Goal: Task Accomplishment & Management: Manage account settings

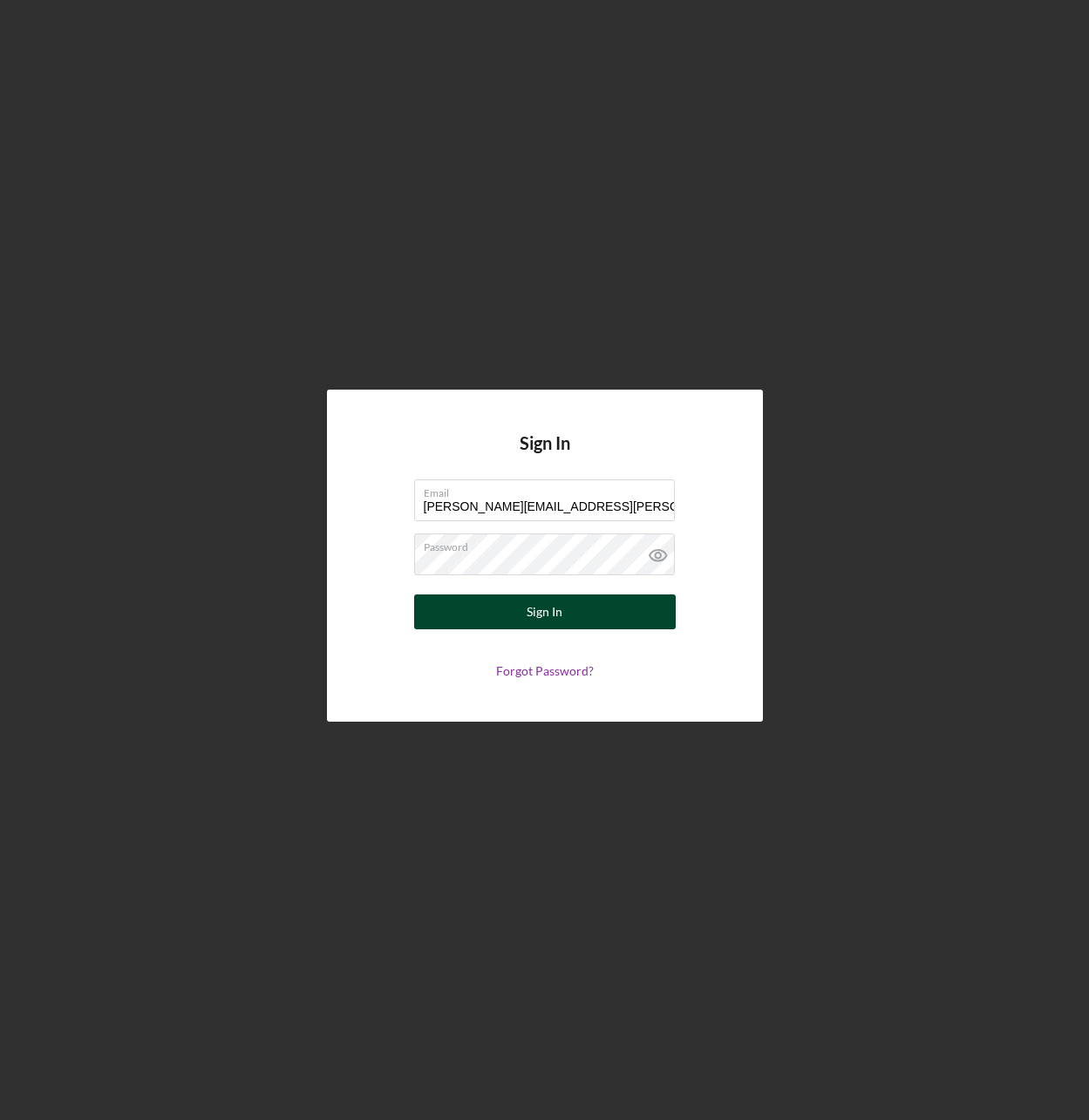
click at [641, 608] on button "Sign In" at bounding box center [545, 612] width 262 height 35
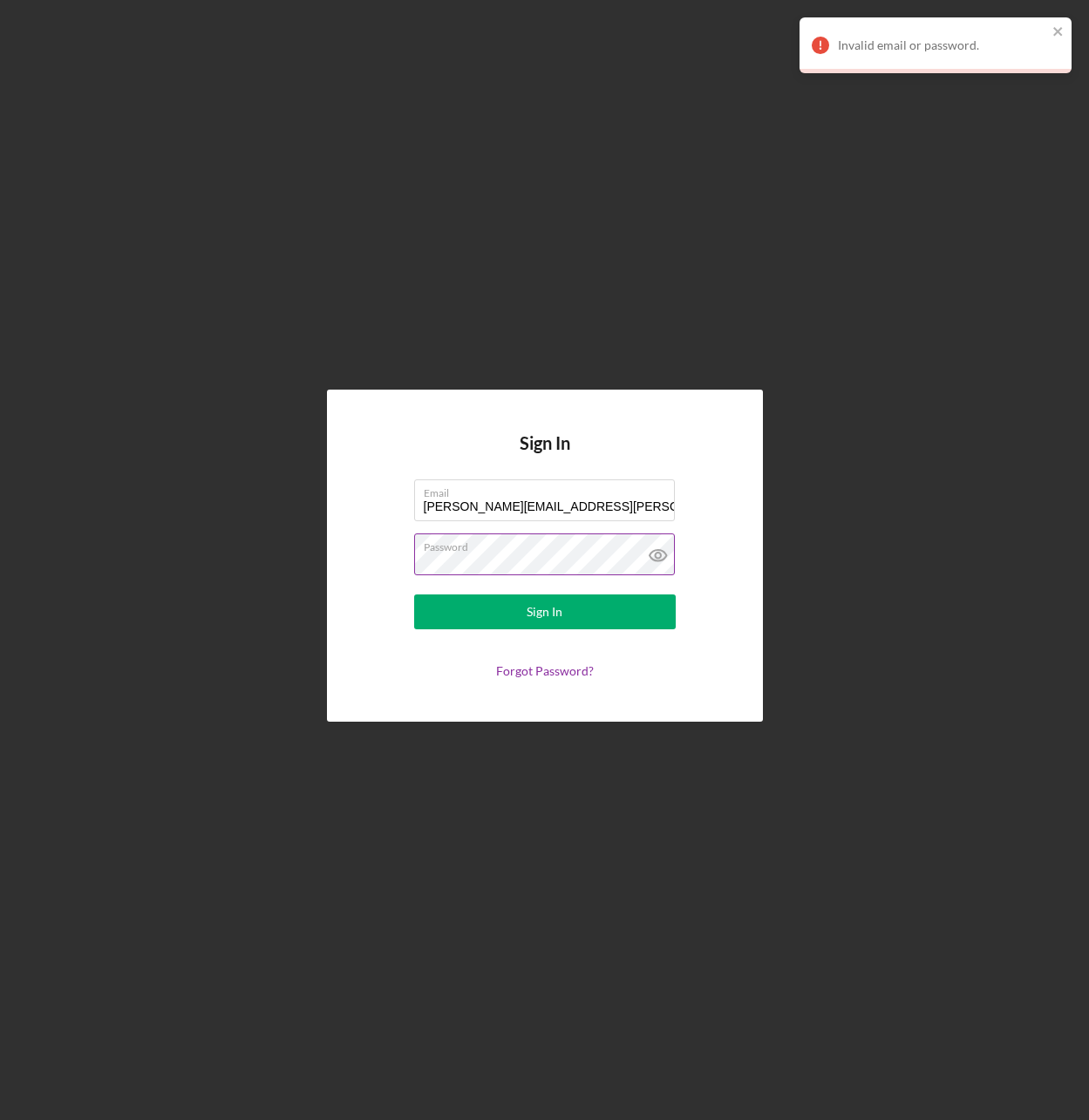
click at [664, 553] on icon at bounding box center [657, 555] width 17 height 11
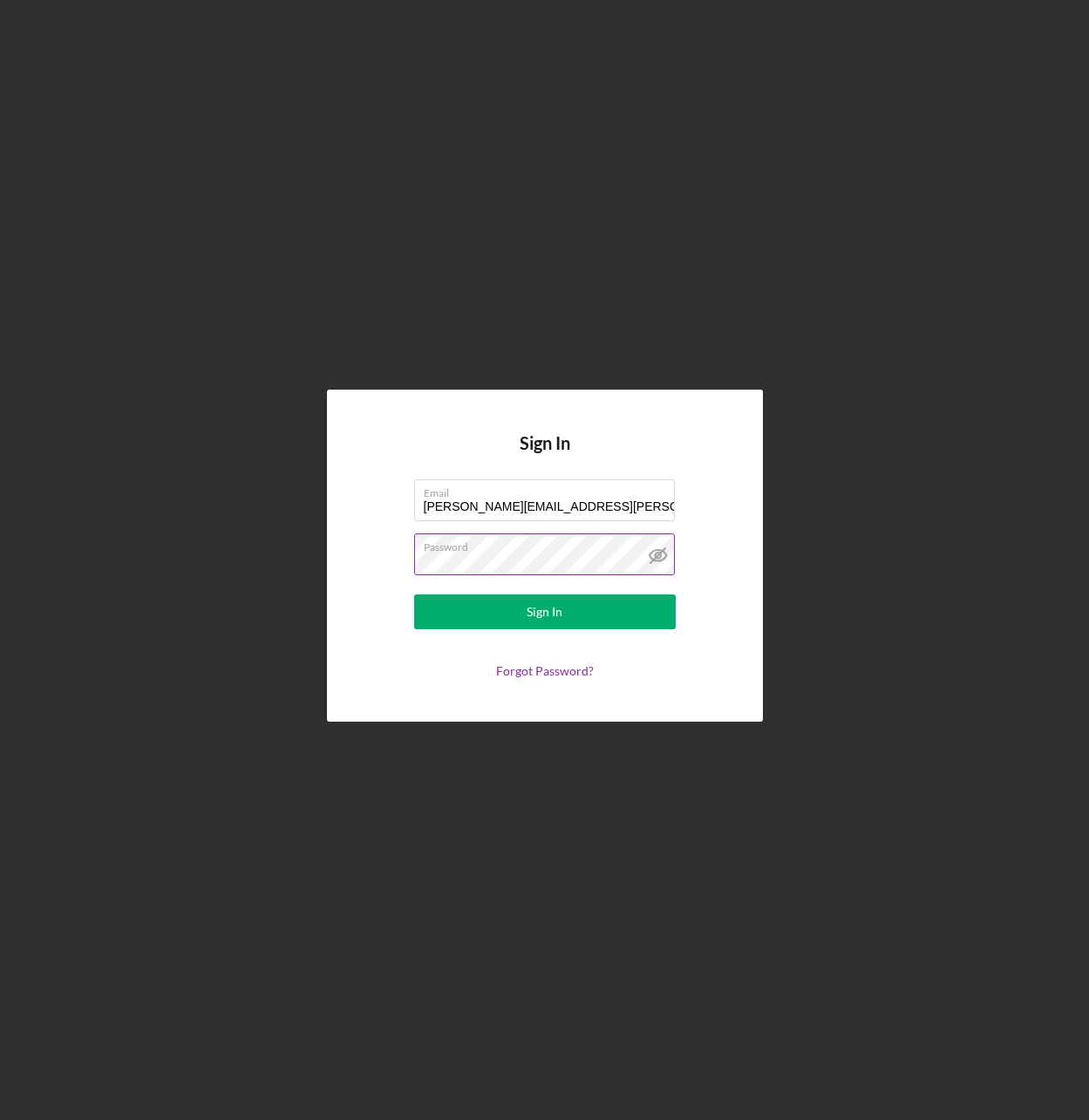
click at [665, 554] on icon at bounding box center [657, 555] width 17 height 11
click at [651, 553] on icon at bounding box center [657, 555] width 17 height 11
click at [500, 168] on div "Sign In Email [PERSON_NAME][EMAIL_ADDRESS][PERSON_NAME][DOMAIN_NAME] Password S…" at bounding box center [544, 555] width 1072 height 1111
click at [535, 199] on div "Sign In Email [PERSON_NAME][EMAIL_ADDRESS][PERSON_NAME][DOMAIN_NAME] Password S…" at bounding box center [544, 555] width 1072 height 1111
click at [291, 533] on div "Sign In Email [PERSON_NAME][EMAIL_ADDRESS][PERSON_NAME][DOMAIN_NAME] Password S…" at bounding box center [544, 555] width 1072 height 1111
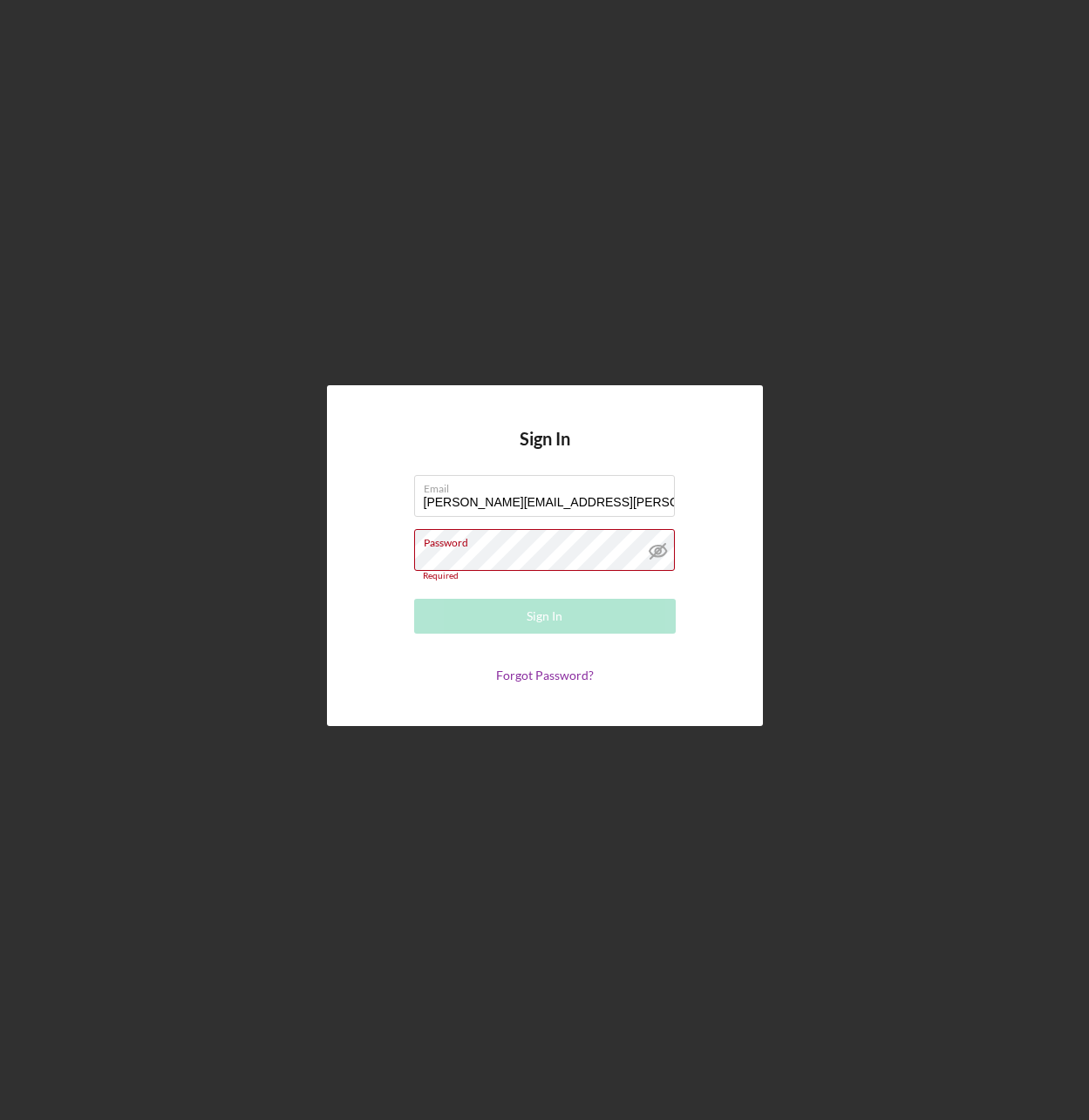
click at [937, 614] on div "Sign In Email [PERSON_NAME][EMAIL_ADDRESS][PERSON_NAME][DOMAIN_NAME] Password R…" at bounding box center [544, 555] width 1072 height 1111
click at [772, 954] on div "Sign In Email [PERSON_NAME][EMAIL_ADDRESS][PERSON_NAME][DOMAIN_NAME] Password R…" at bounding box center [544, 555] width 1072 height 1111
click at [477, 167] on div "Sign In Email [PERSON_NAME][EMAIL_ADDRESS][PERSON_NAME][DOMAIN_NAME] Password R…" at bounding box center [544, 555] width 1072 height 1111
click at [555, 679] on link "Forgot Password?" at bounding box center [545, 675] width 98 height 15
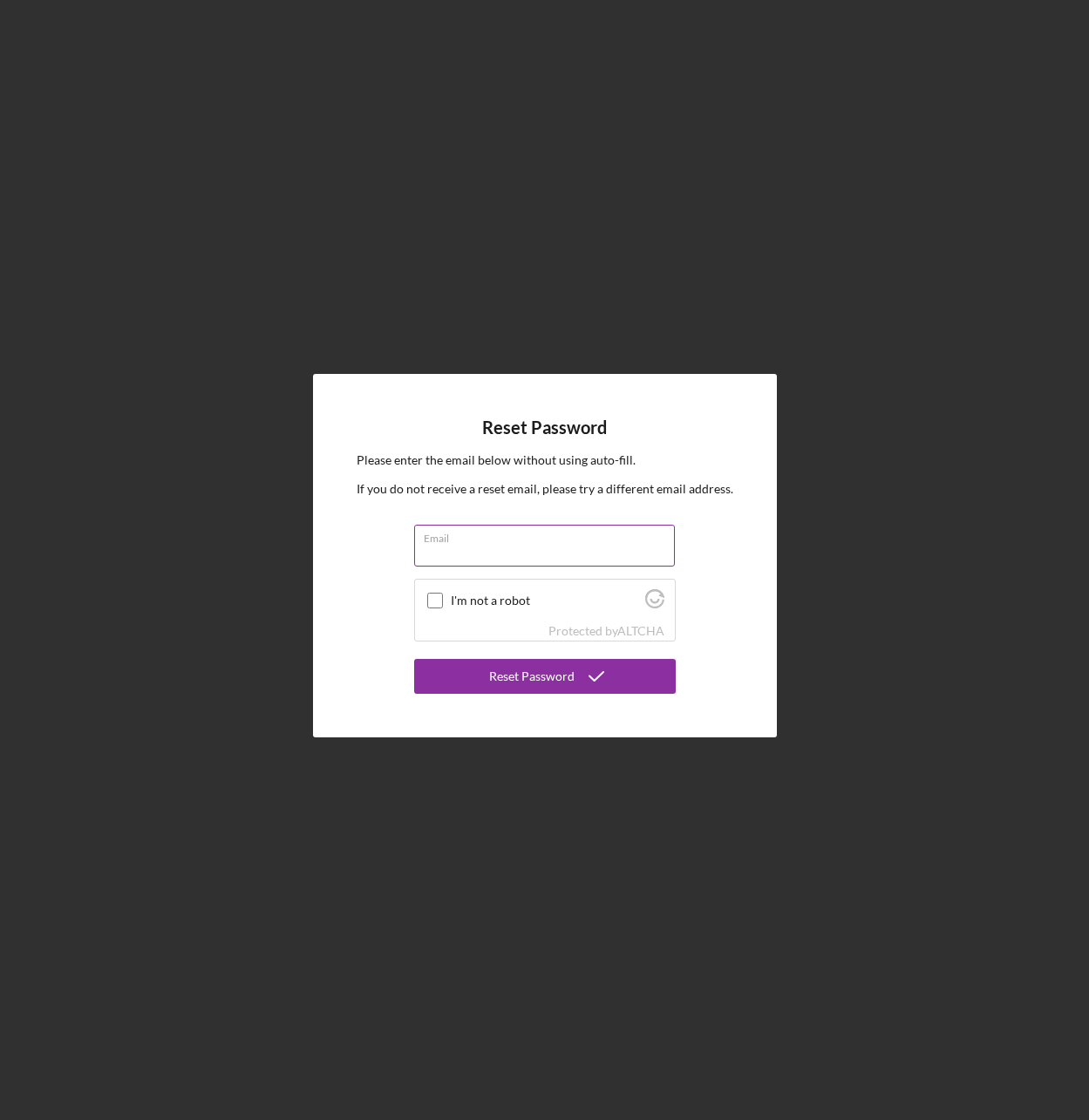
click at [458, 539] on div "Email" at bounding box center [545, 546] width 262 height 44
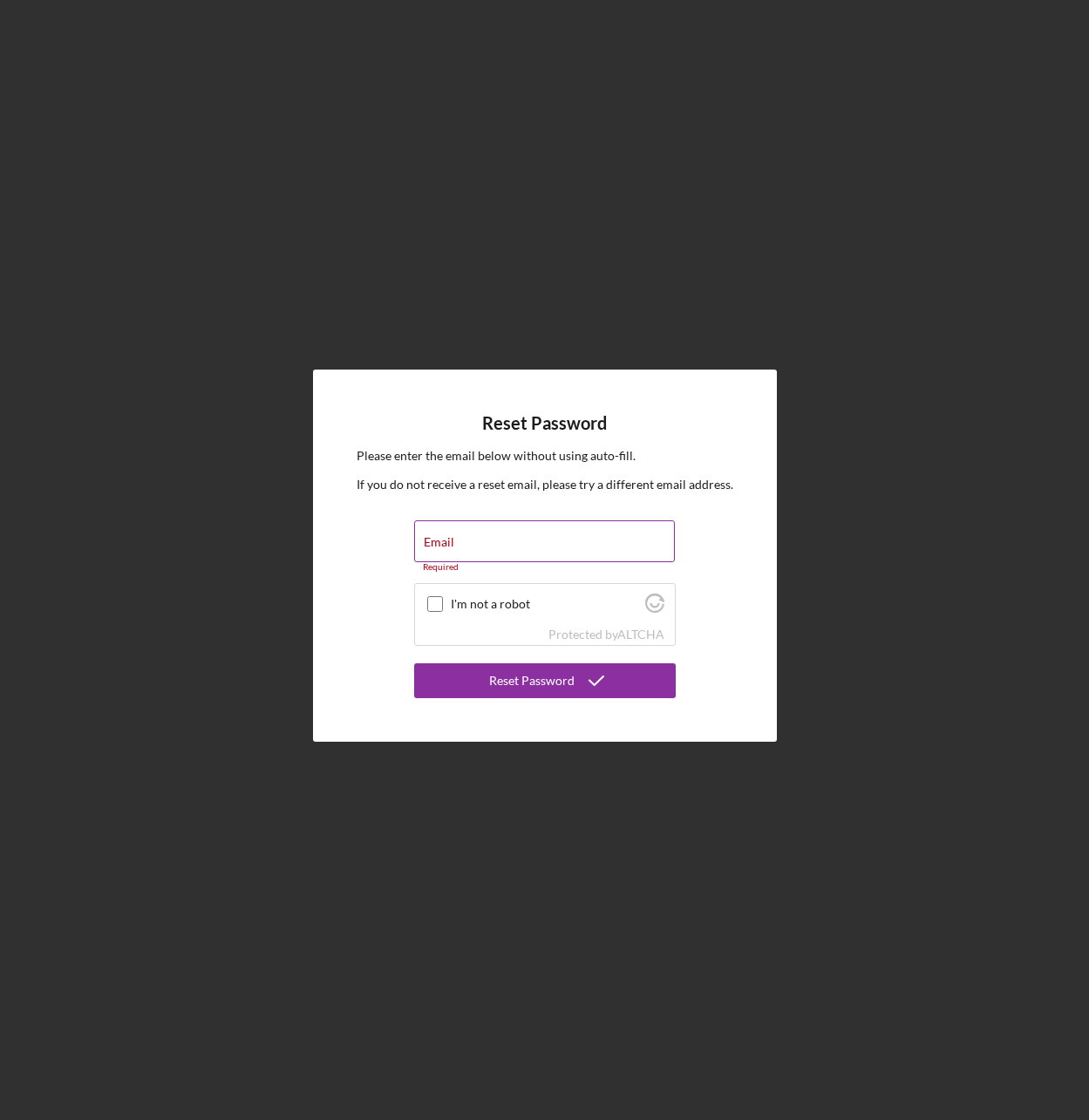
click at [460, 543] on input "Email" at bounding box center [544, 541] width 261 height 42
type input "[PERSON_NAME][EMAIL_ADDRESS][PERSON_NAME][DOMAIN_NAME]"
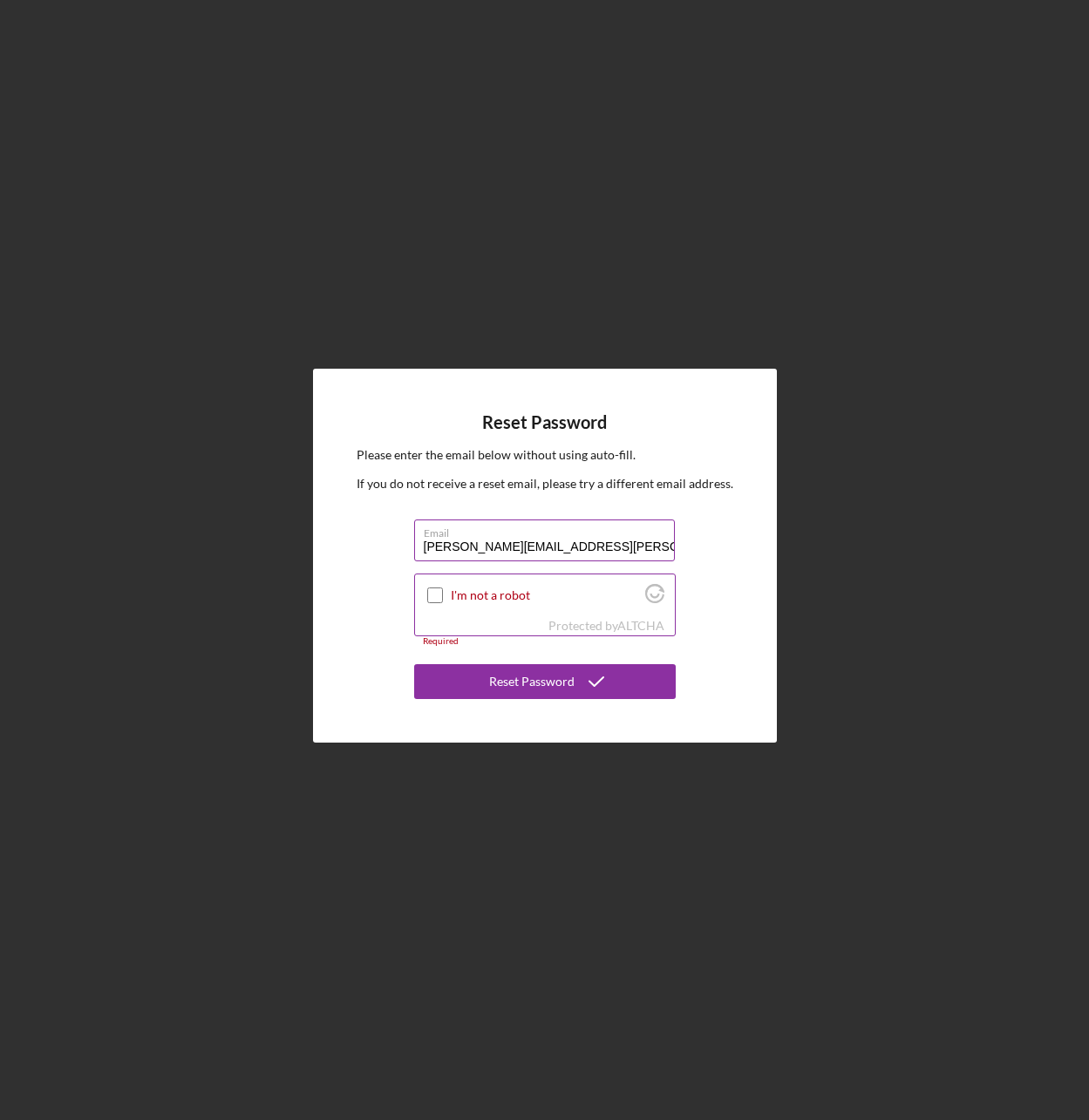
click at [441, 594] on input "I'm not a robot" at bounding box center [435, 595] width 16 height 16
checkbox input "true"
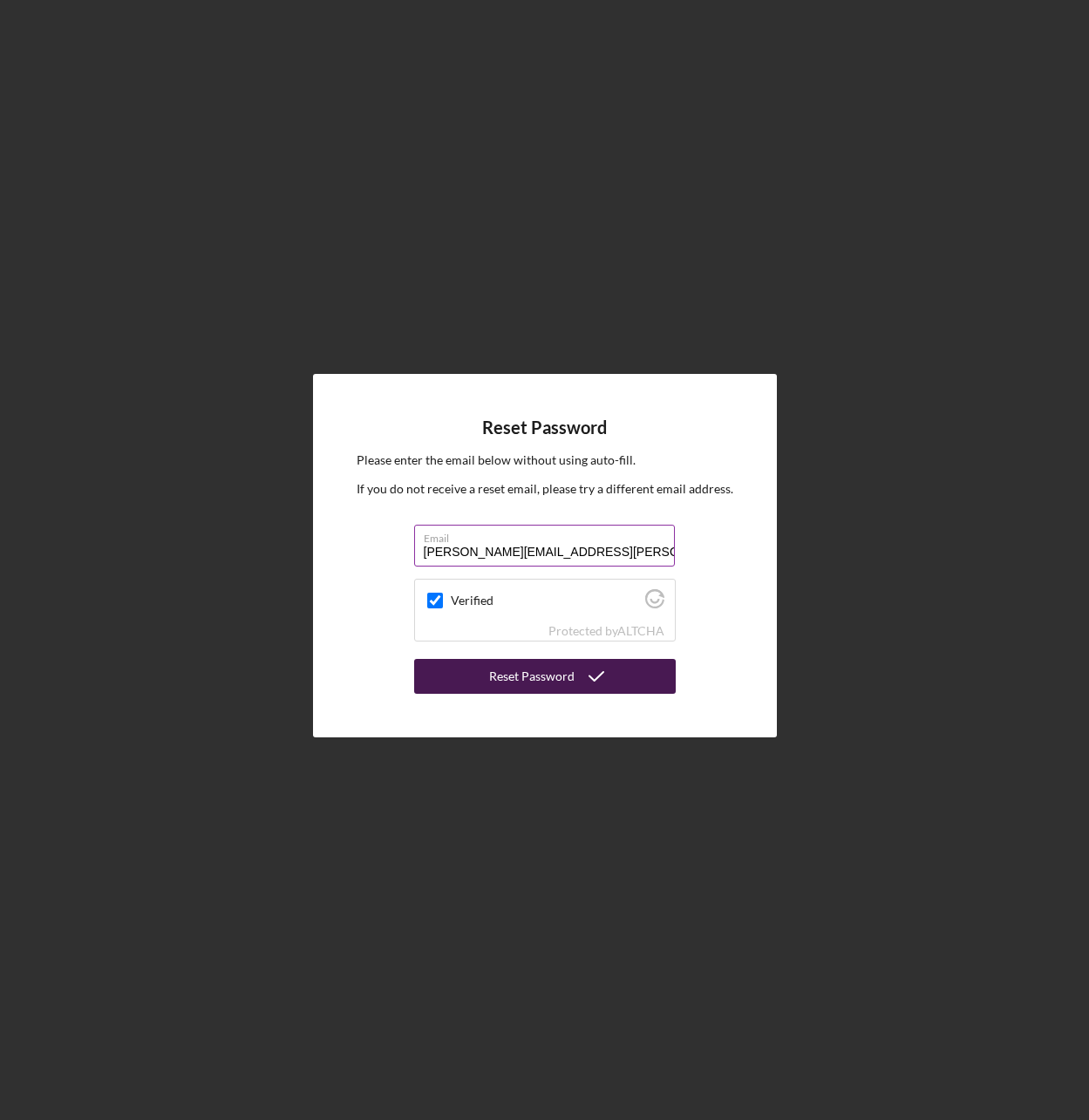
click at [506, 683] on div "Reset Password" at bounding box center [532, 677] width 86 height 35
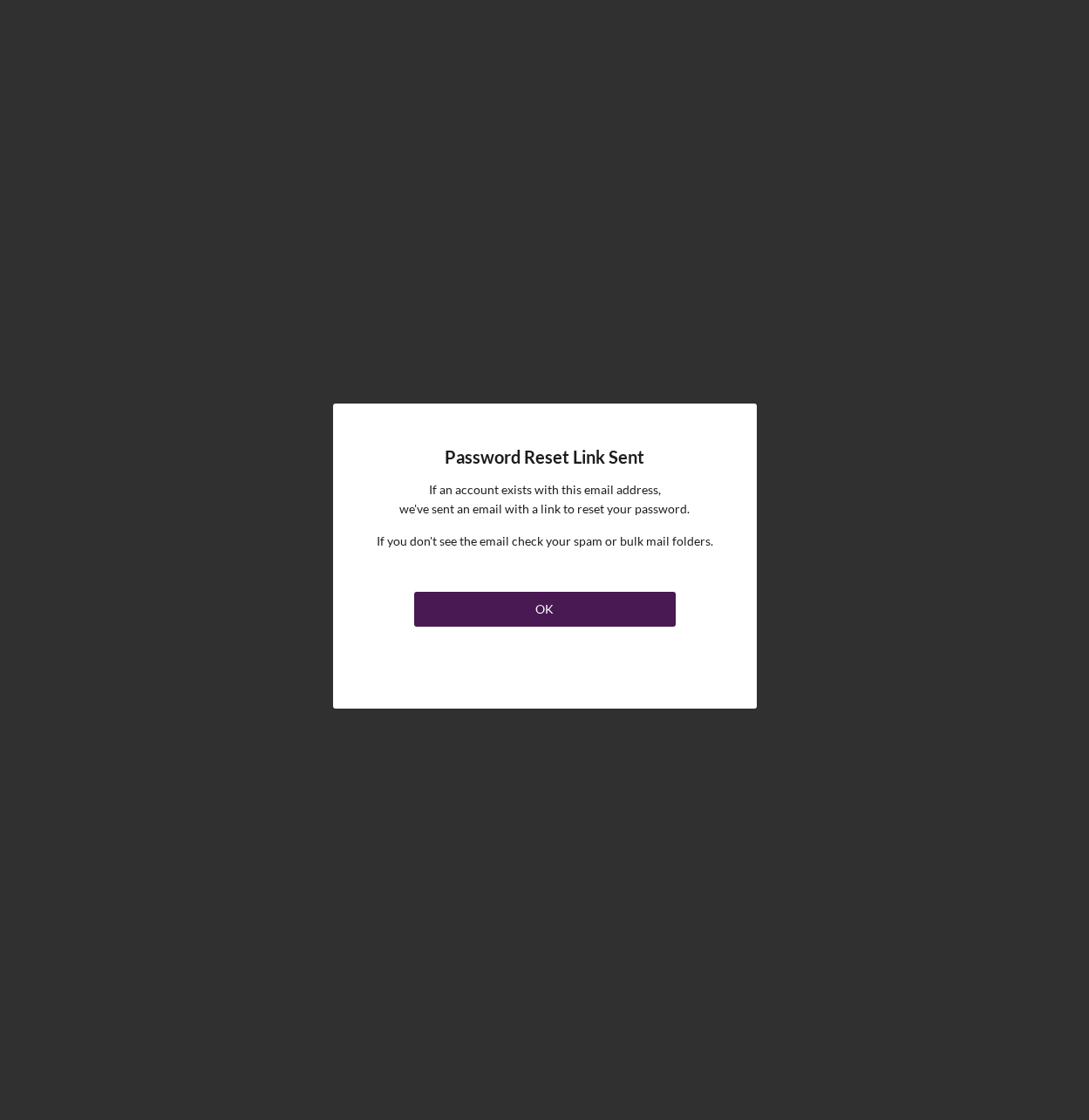
click at [524, 607] on button "OK" at bounding box center [545, 609] width 262 height 35
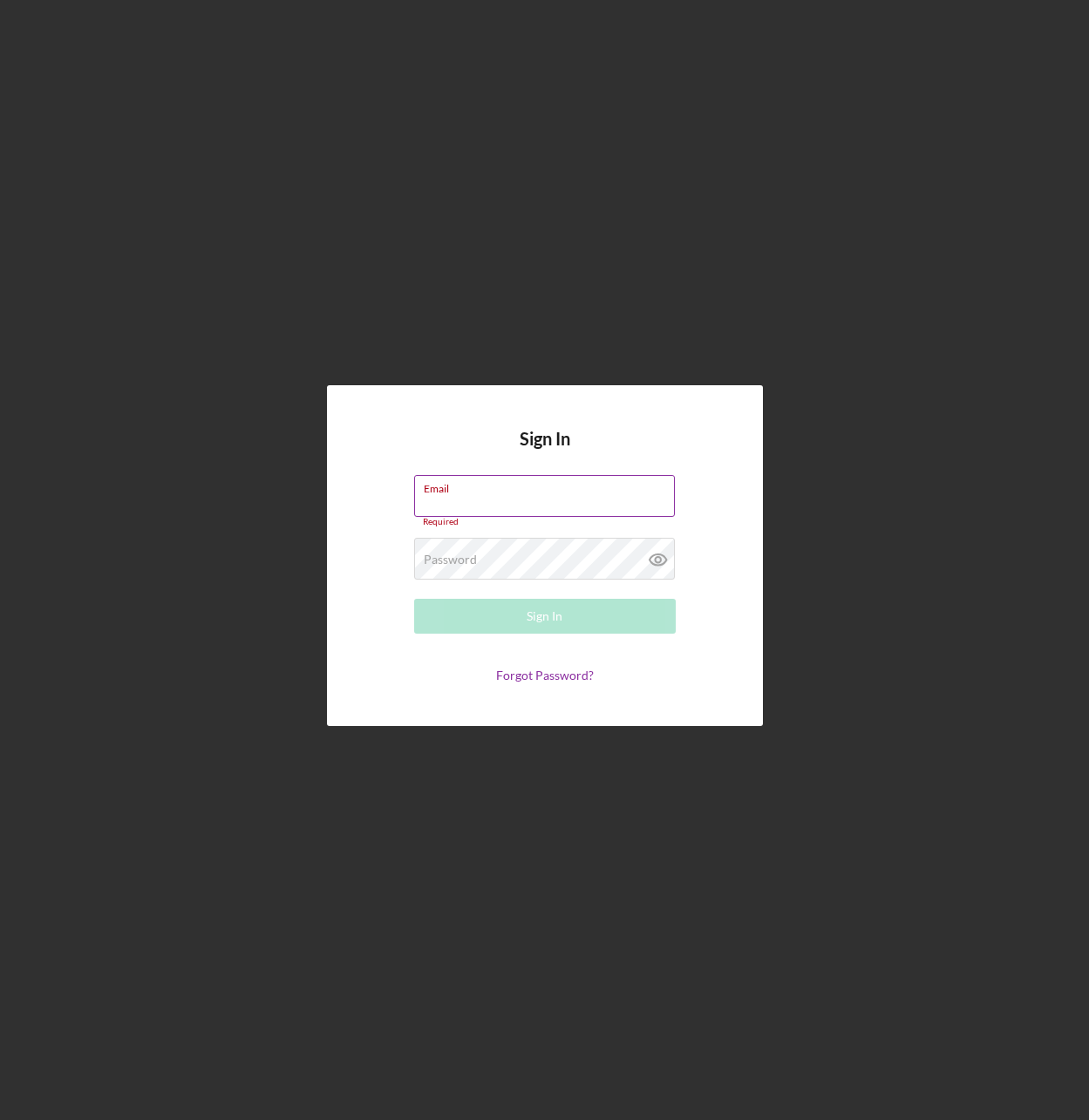
click at [489, 501] on div "Email Required" at bounding box center [545, 501] width 262 height 52
click at [495, 500] on input "Email" at bounding box center [544, 496] width 261 height 42
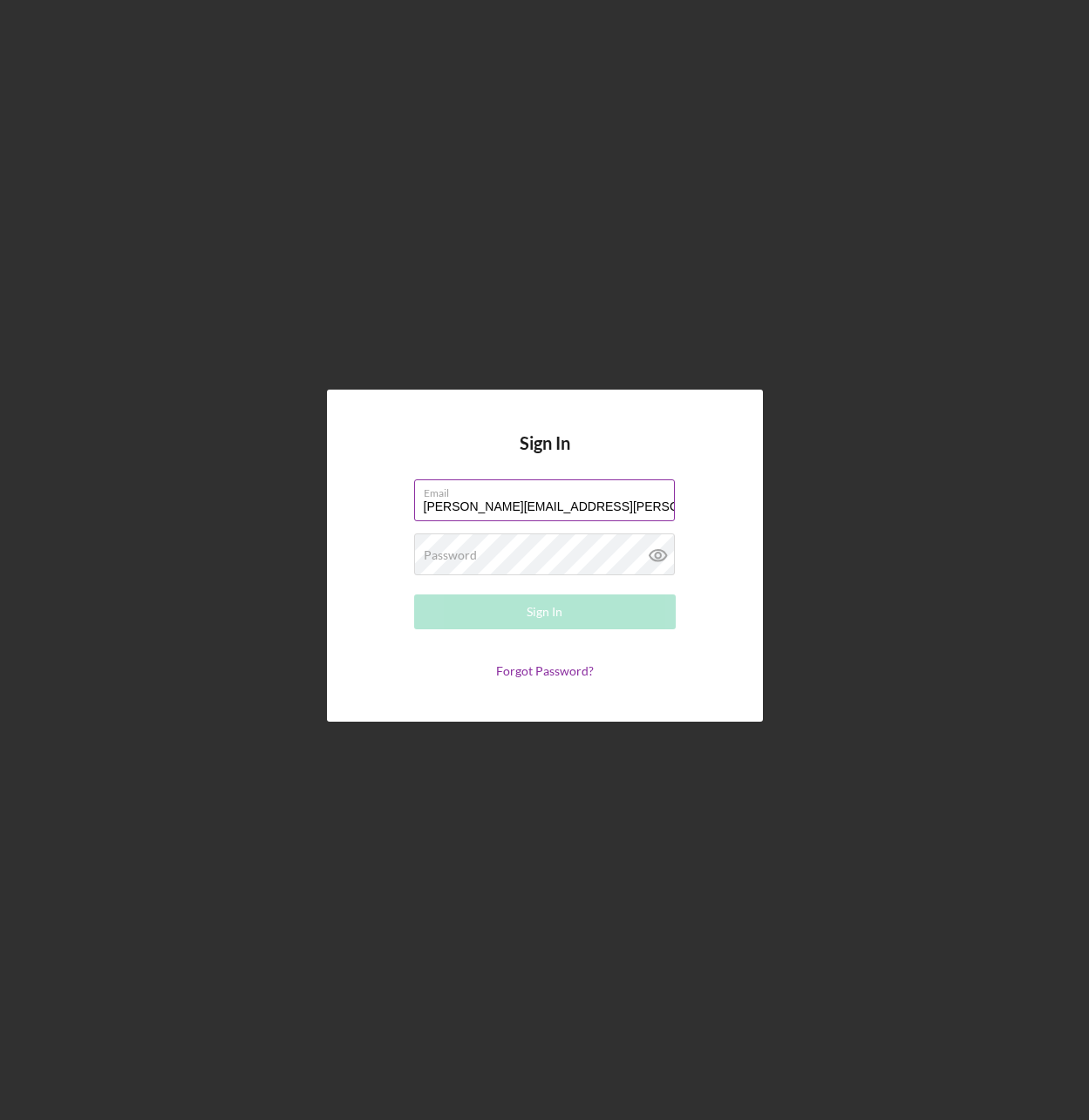
click at [428, 507] on input "[PERSON_NAME][EMAIL_ADDRESS][PERSON_NAME][DOMAIN_NAME]" at bounding box center [544, 500] width 261 height 42
click at [450, 500] on div "Email [PERSON_NAME][EMAIL_ADDRESS][PERSON_NAME][DOMAIN_NAME]" at bounding box center [545, 501] width 262 height 44
click at [453, 504] on input "[PERSON_NAME][EMAIL_ADDRESS][PERSON_NAME][DOMAIN_NAME]" at bounding box center [544, 500] width 261 height 42
type input "[PERSON_NAME][EMAIL_ADDRESS][PERSON_NAME][DOMAIN_NAME]"
click at [569, 676] on link "Forgot Password?" at bounding box center [545, 670] width 98 height 15
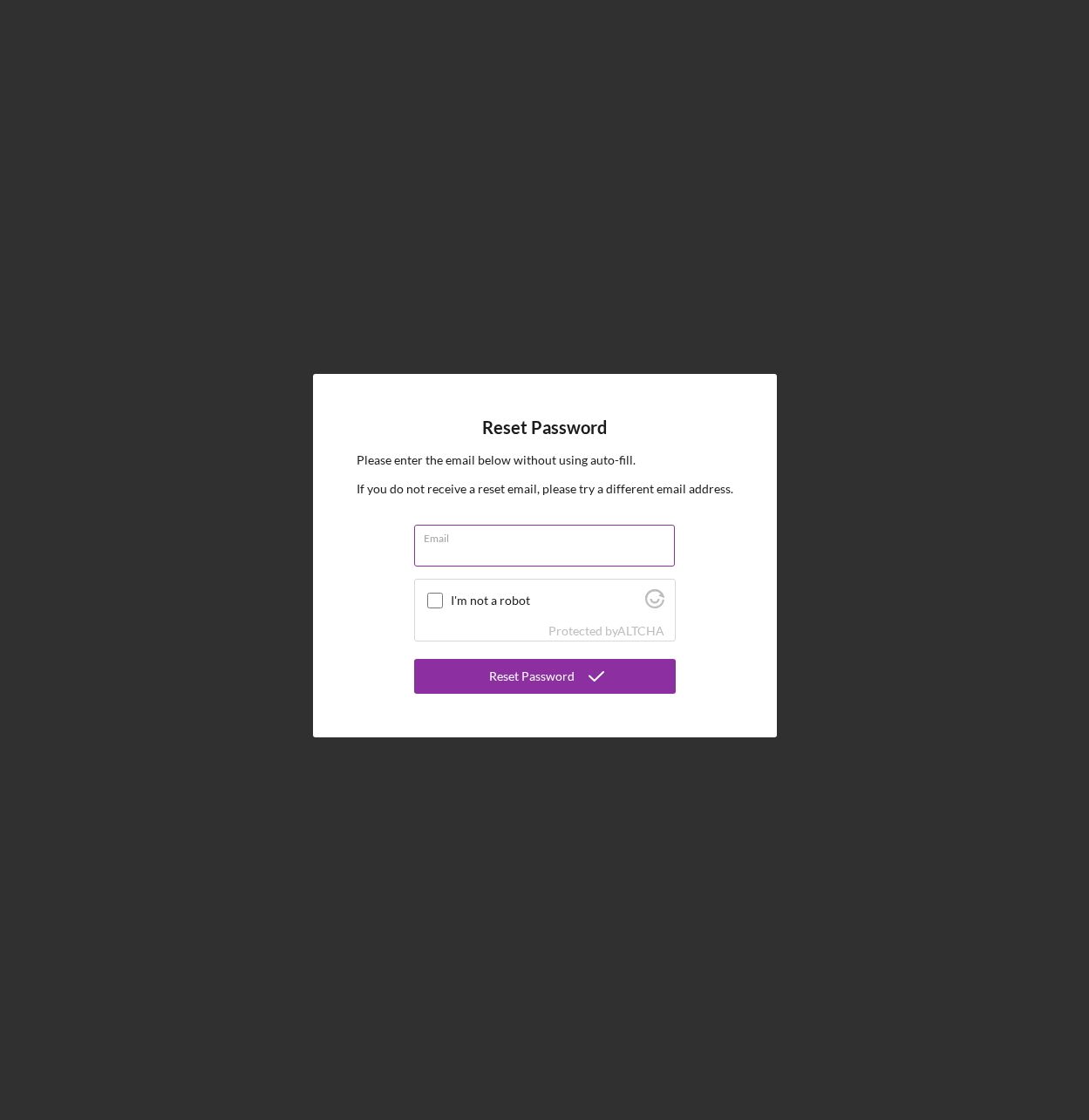
click at [452, 554] on input "Email" at bounding box center [544, 546] width 261 height 42
type input "[PERSON_NAME][EMAIL_ADDRESS][PERSON_NAME][DOMAIN_NAME]"
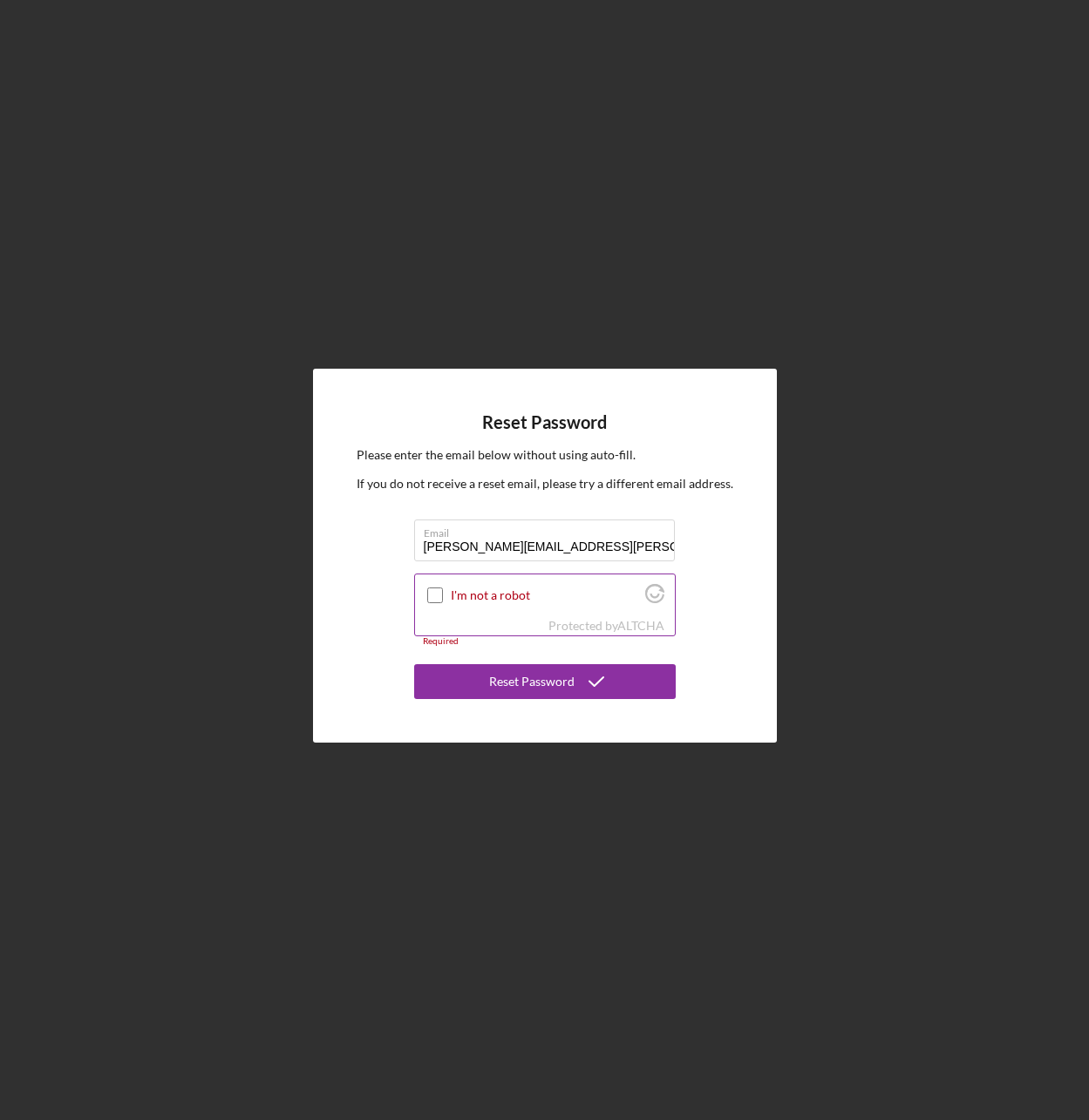
click at [440, 598] on input "I'm not a robot" at bounding box center [435, 595] width 16 height 16
checkbox input "true"
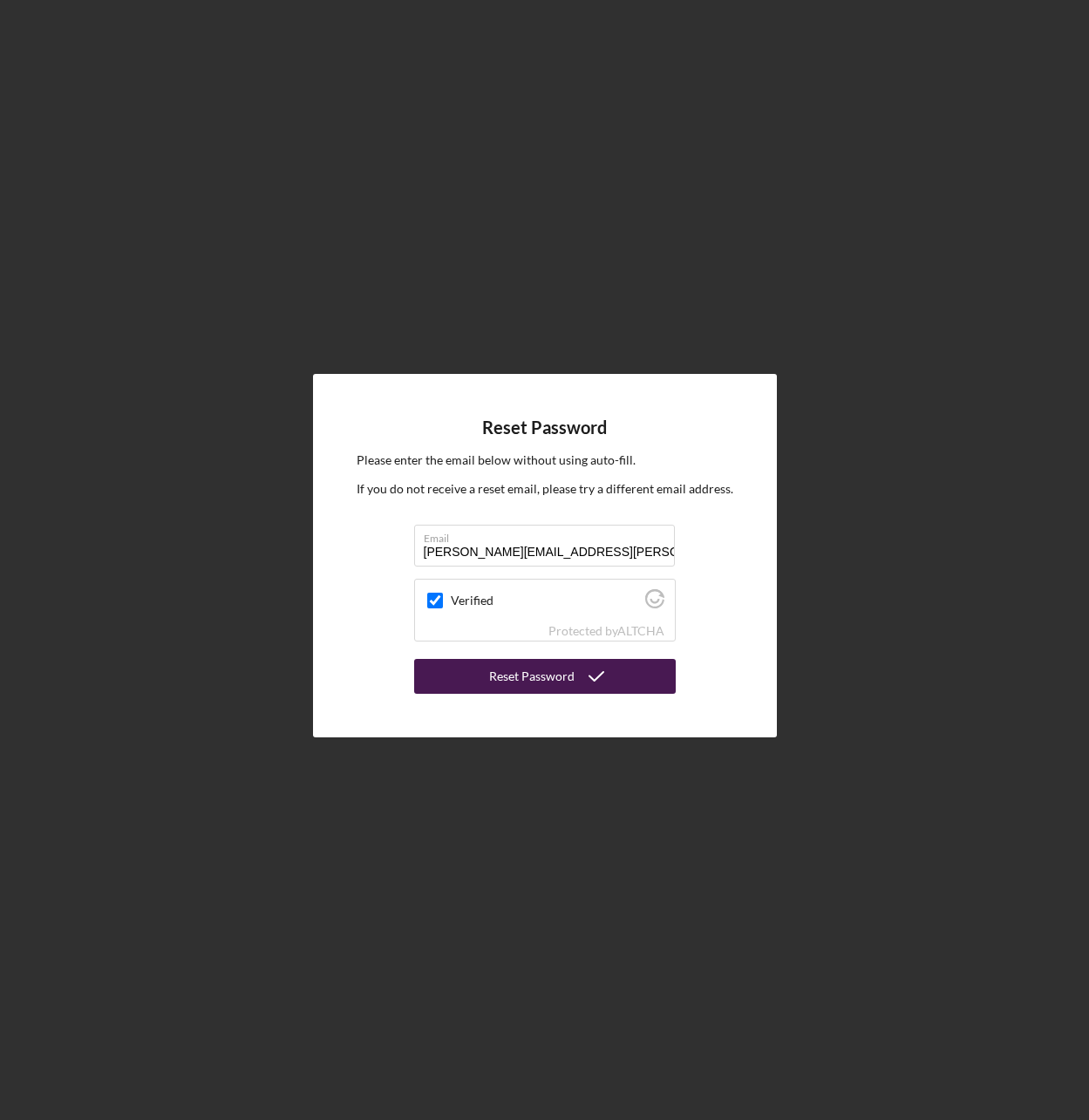
click at [597, 691] on icon "submit" at bounding box center [596, 677] width 44 height 44
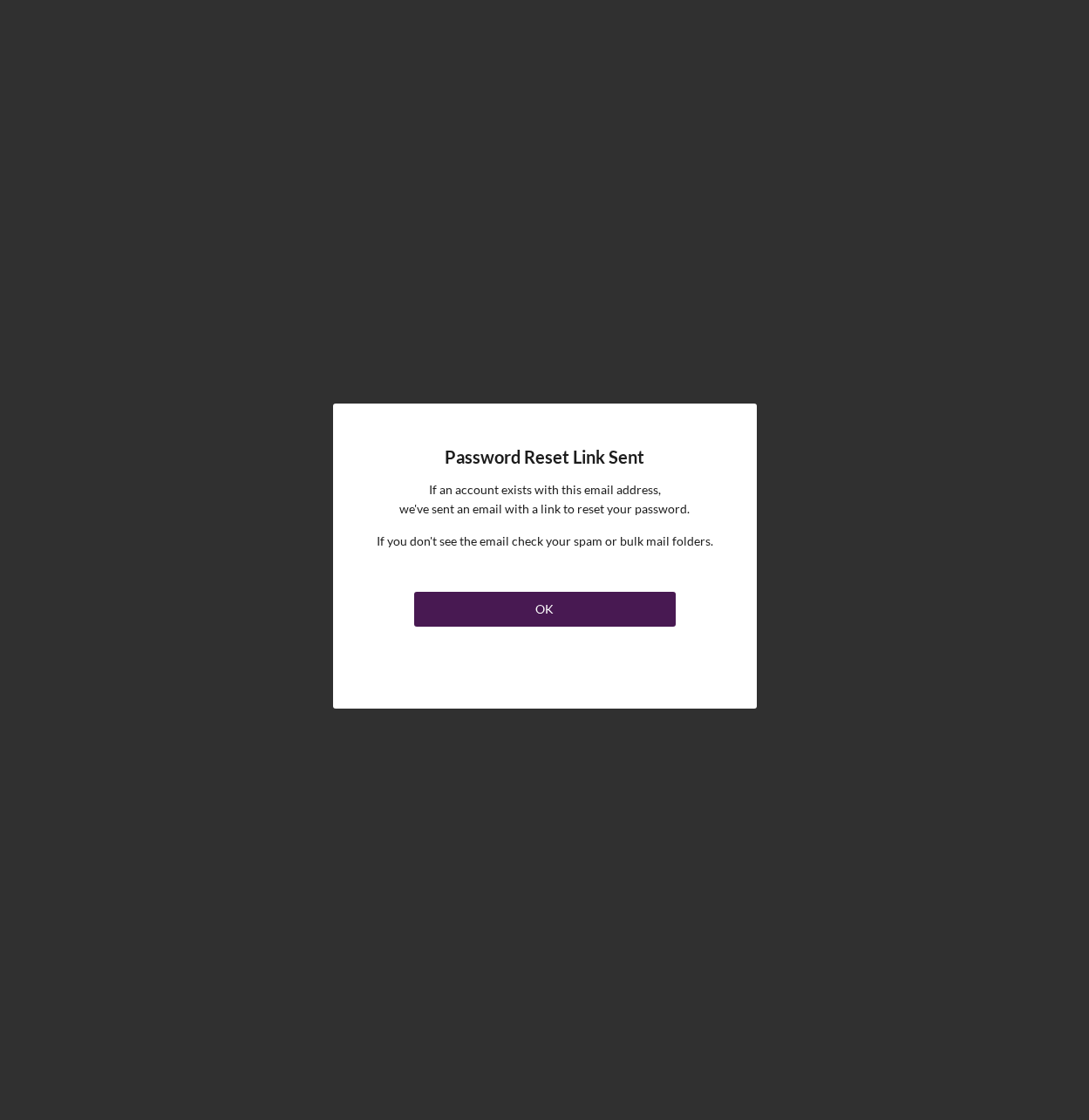
click at [643, 617] on button "OK" at bounding box center [545, 609] width 262 height 35
